Goal: Information Seeking & Learning: Learn about a topic

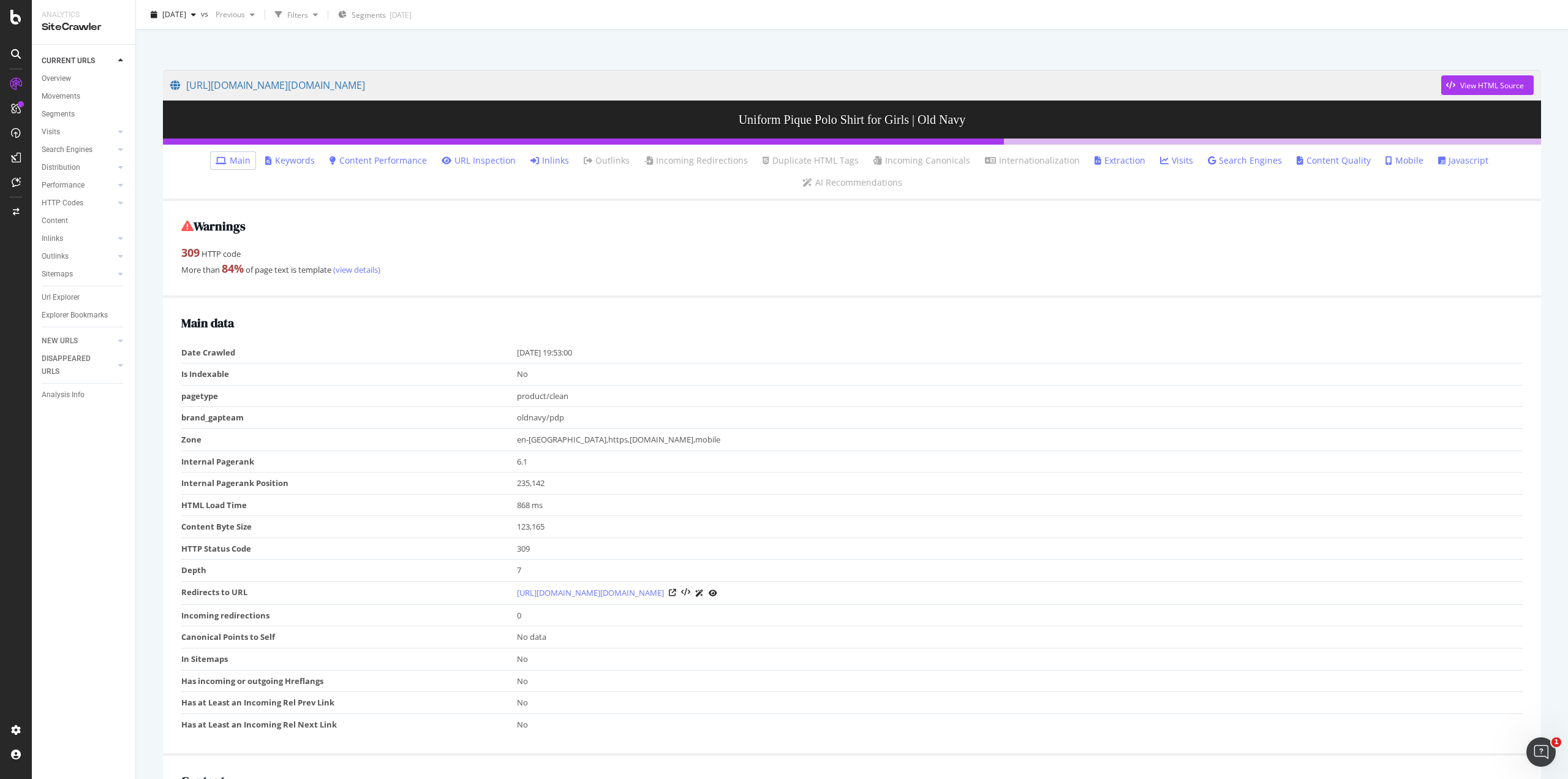
scroll to position [123, 0]
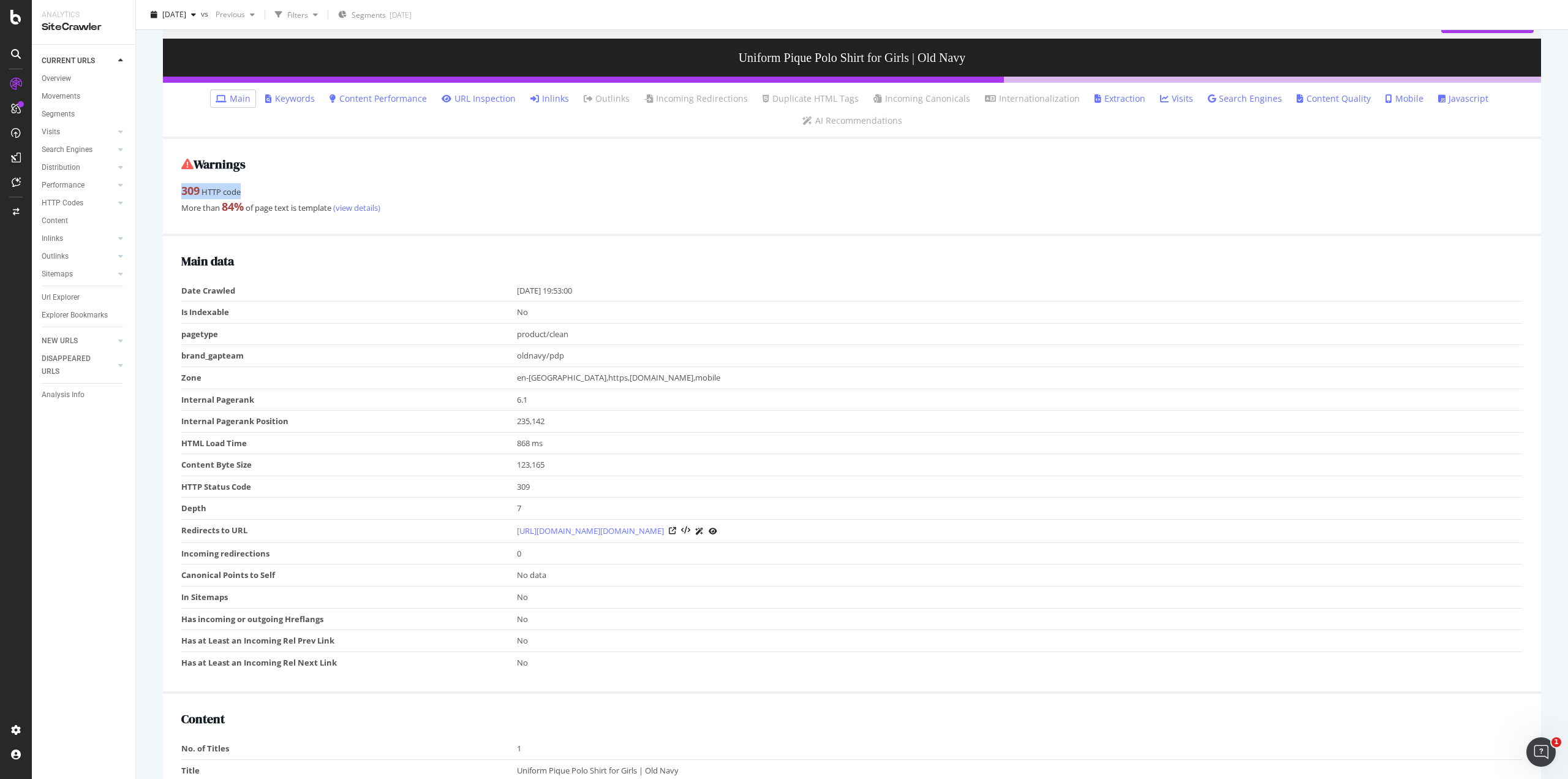
drag, startPoint x: 180, startPoint y: 192, endPoint x: 242, endPoint y: 191, distance: 62.0
click at [242, 191] on div "Warnings 309 HTTP code More than 84 % of page text is template (view details)" at bounding box center [851, 187] width 1378 height 96
copy div "309 HTTP code"
